Goal: Information Seeking & Learning: Learn about a topic

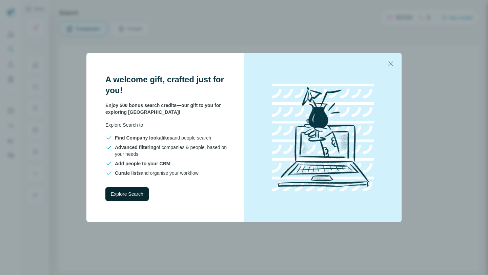
click at [123, 194] on span "Explore Search" at bounding box center [127, 194] width 33 height 7
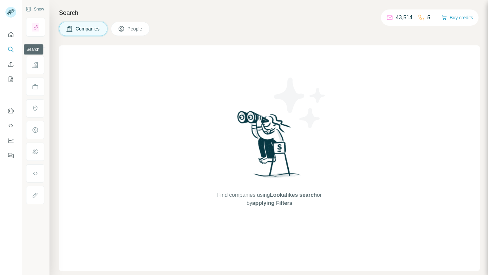
click at [9, 50] on icon "Search" at bounding box center [10, 49] width 7 height 7
click at [11, 49] on icon "Search" at bounding box center [10, 49] width 7 height 7
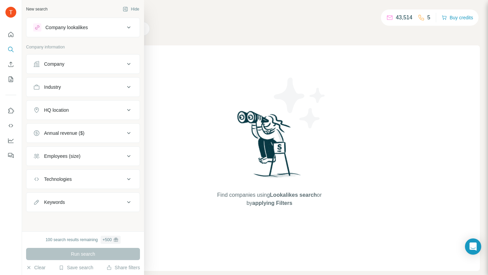
click at [65, 68] on button "Company" at bounding box center [82, 64] width 113 height 16
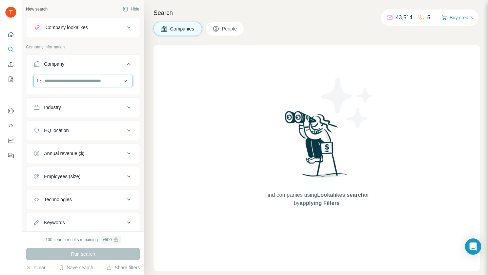
click at [91, 82] on input "text" at bounding box center [83, 81] width 100 height 12
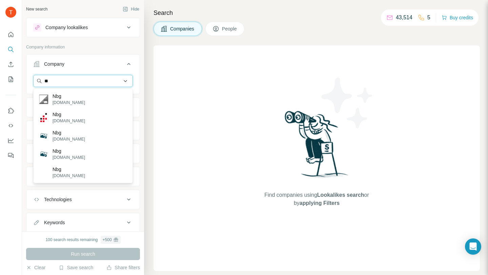
type input "*"
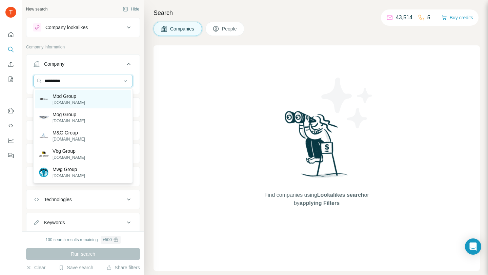
type input "*********"
click at [84, 100] on div "Mbd Group [DOMAIN_NAME]" at bounding box center [83, 99] width 96 height 18
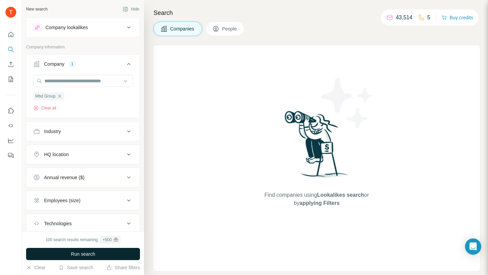
click at [95, 256] on span "Run search" at bounding box center [83, 254] width 24 height 7
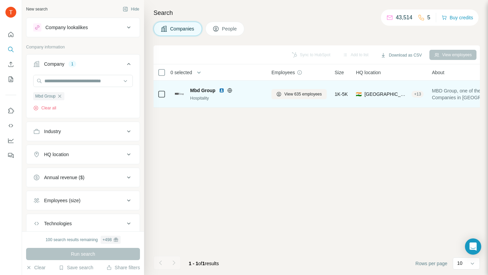
click at [201, 89] on span "Mbd Group" at bounding box center [202, 90] width 25 height 7
click at [202, 90] on span "Mbd Group" at bounding box center [202, 90] width 25 height 7
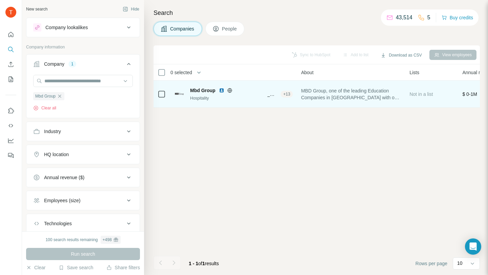
scroll to position [0, 172]
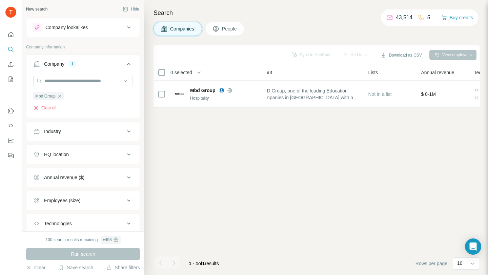
click at [103, 133] on div "Industry" at bounding box center [78, 131] width 91 height 7
click at [131, 133] on icon at bounding box center [129, 131] width 8 height 8
click at [58, 96] on icon "button" at bounding box center [59, 96] width 5 height 5
